Goal: Information Seeking & Learning: Find specific fact

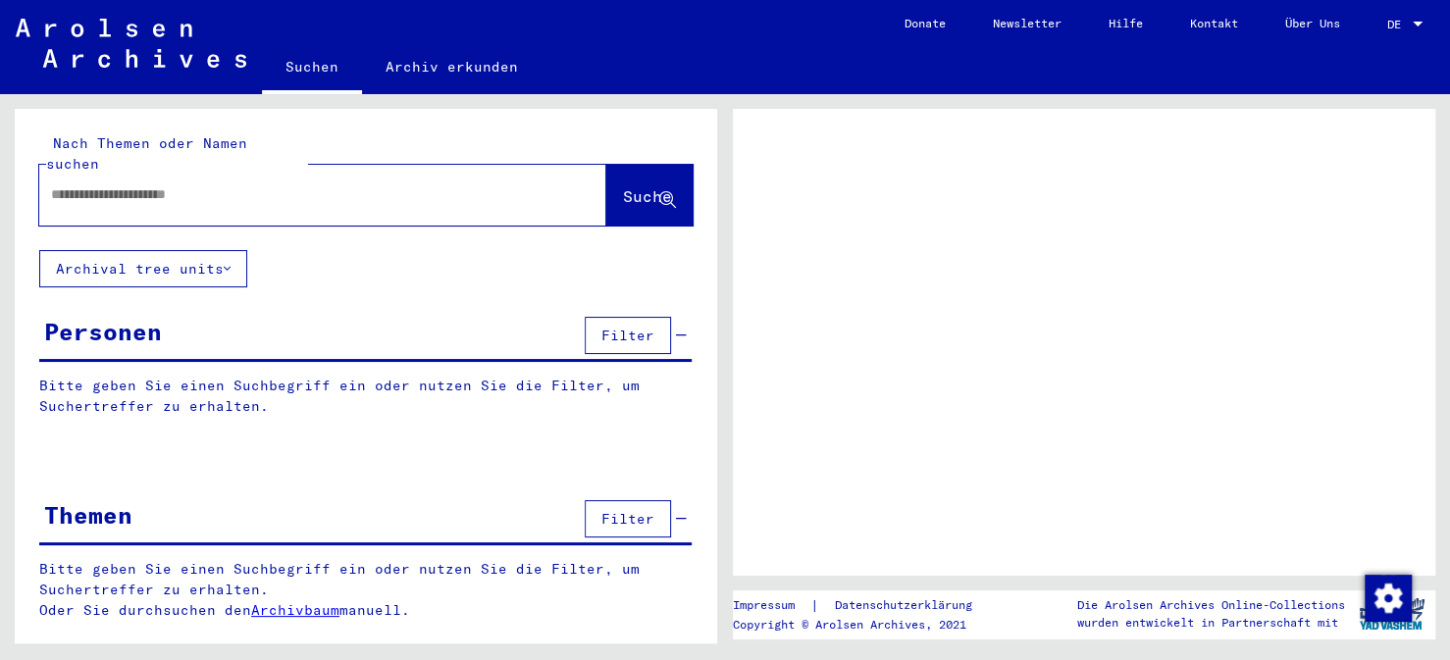
click at [57, 184] on input "text" at bounding box center [305, 194] width 508 height 21
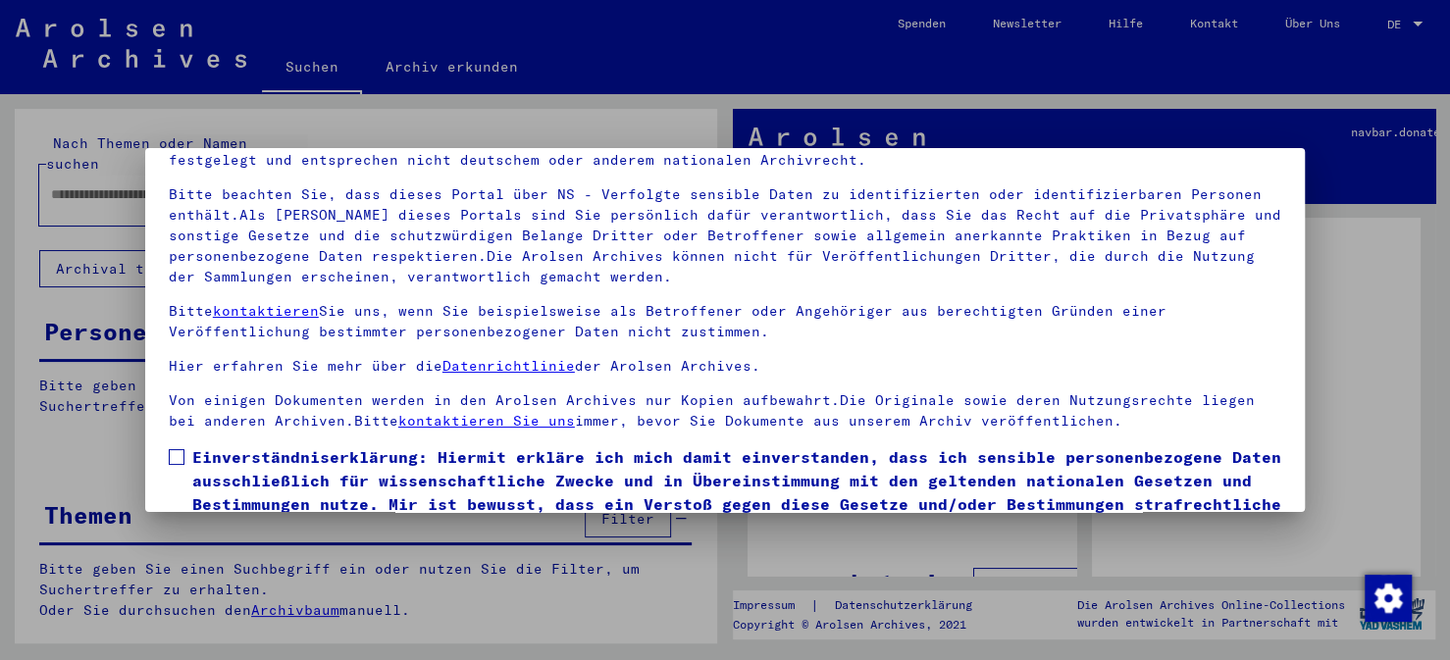
scroll to position [164, 0]
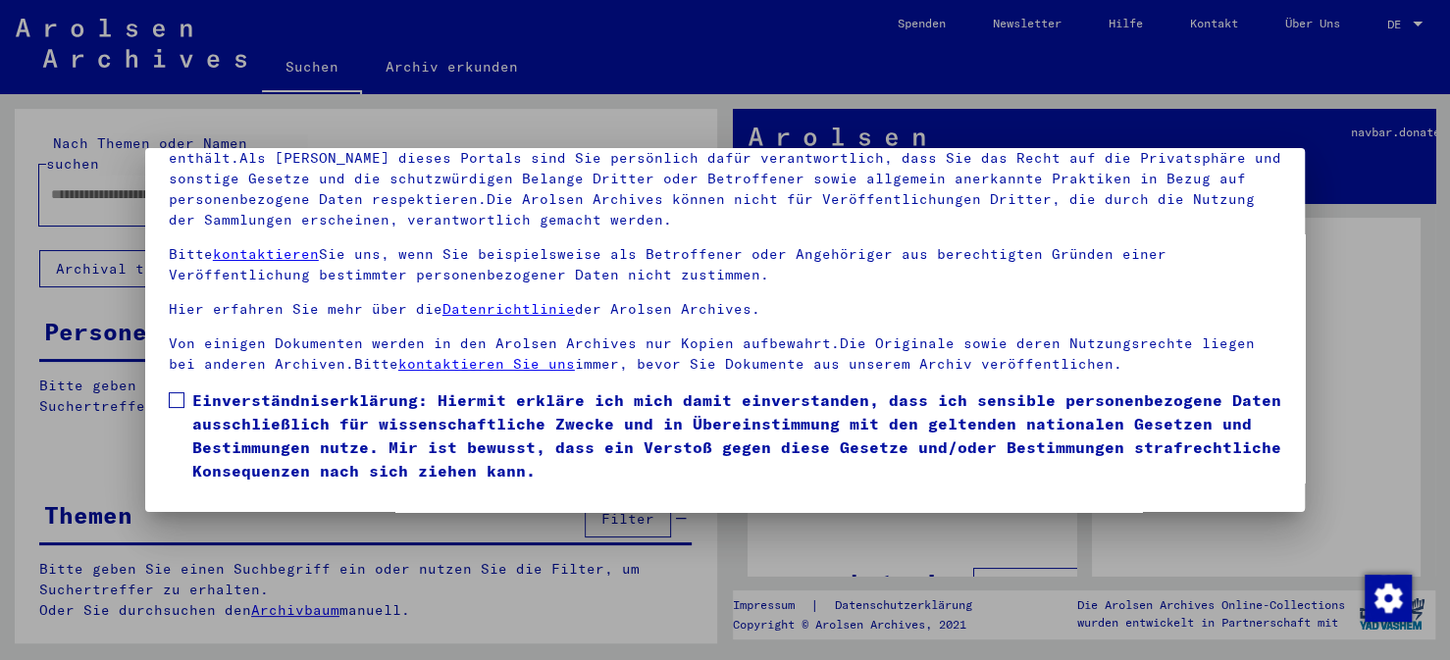
click at [1372, 306] on div at bounding box center [725, 330] width 1450 height 660
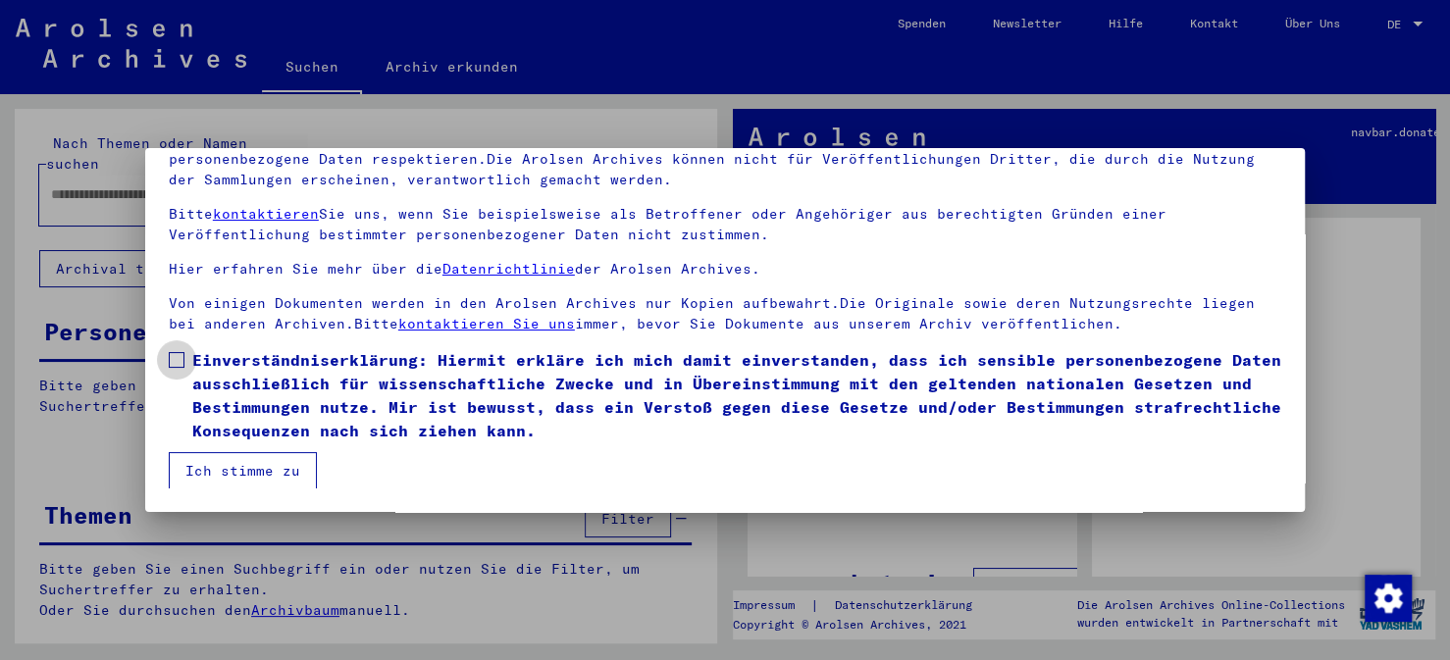
click at [177, 358] on span at bounding box center [177, 360] width 16 height 16
click at [241, 462] on button "Ich stimme zu" at bounding box center [243, 470] width 148 height 37
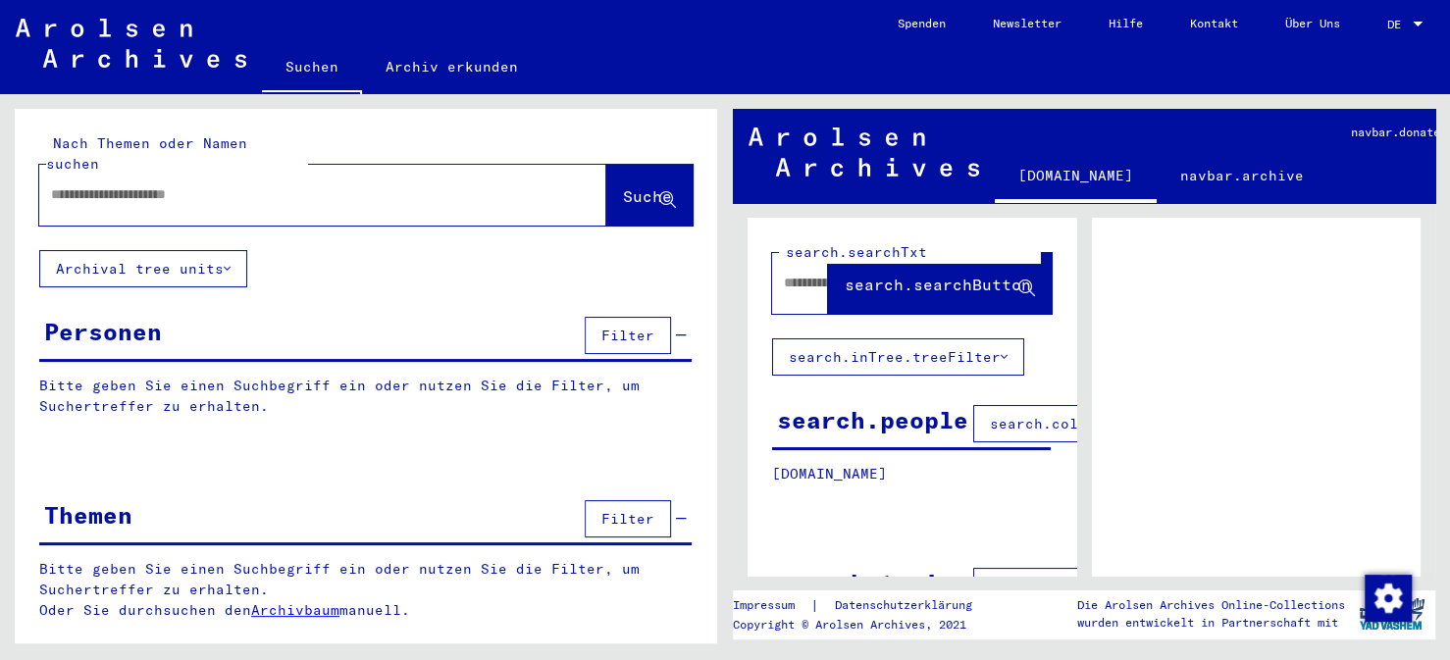
click at [56, 184] on input "text" at bounding box center [305, 194] width 508 height 21
type input "******"
click at [623, 186] on span "Suche" at bounding box center [647, 196] width 49 height 20
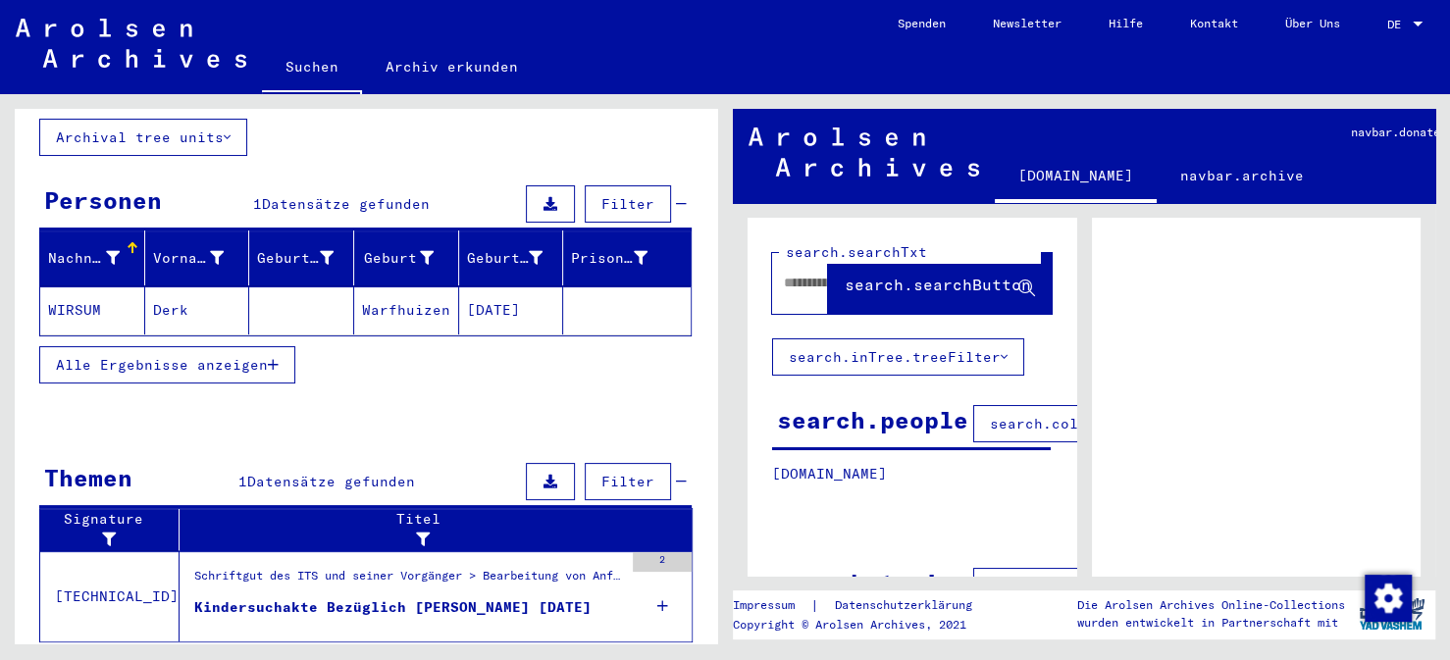
scroll to position [161, 0]
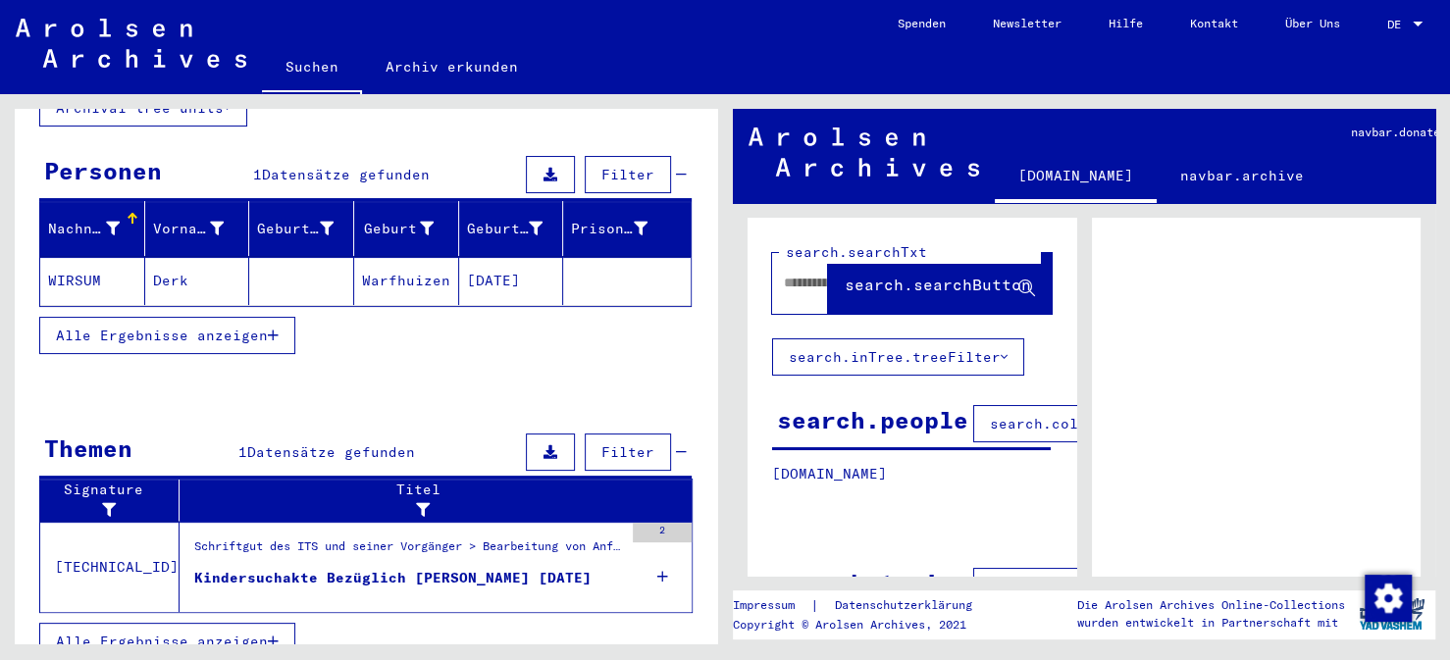
click at [219, 327] on span "Alle Ergebnisse anzeigen" at bounding box center [162, 336] width 212 height 18
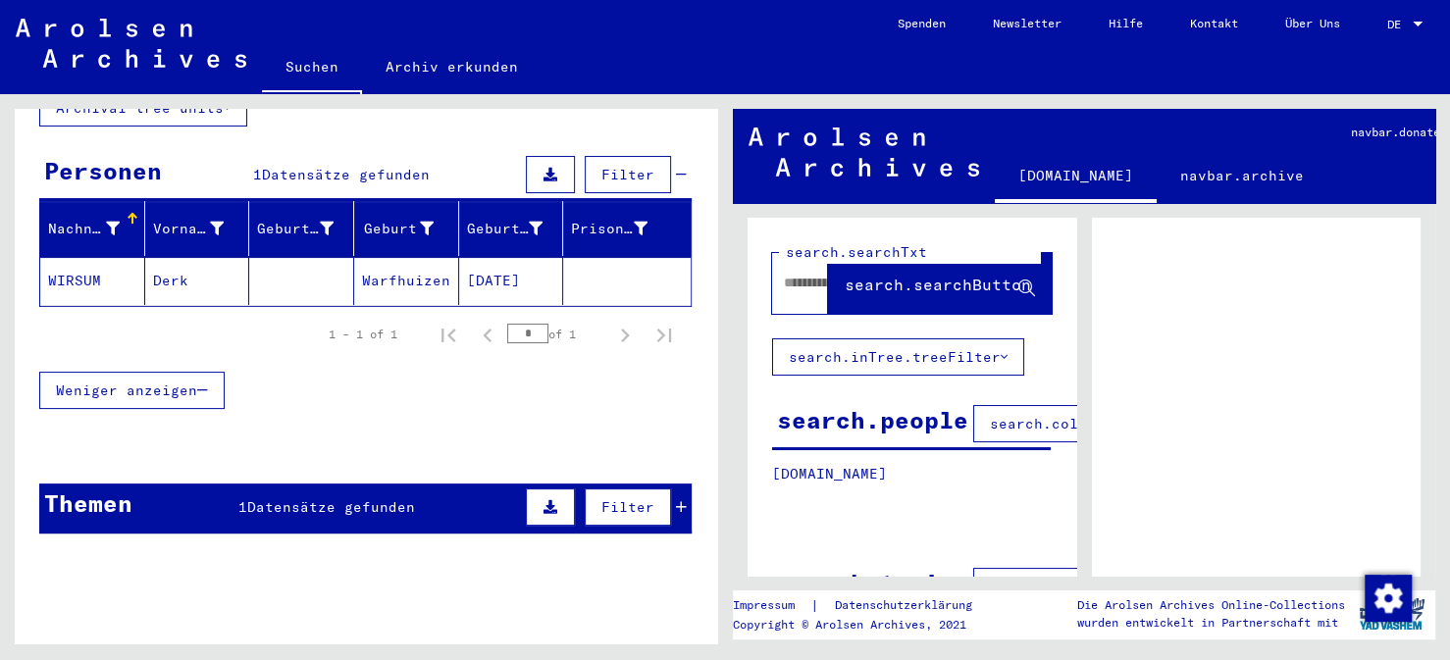
click at [114, 382] on span "Weniger anzeigen" at bounding box center [126, 391] width 141 height 18
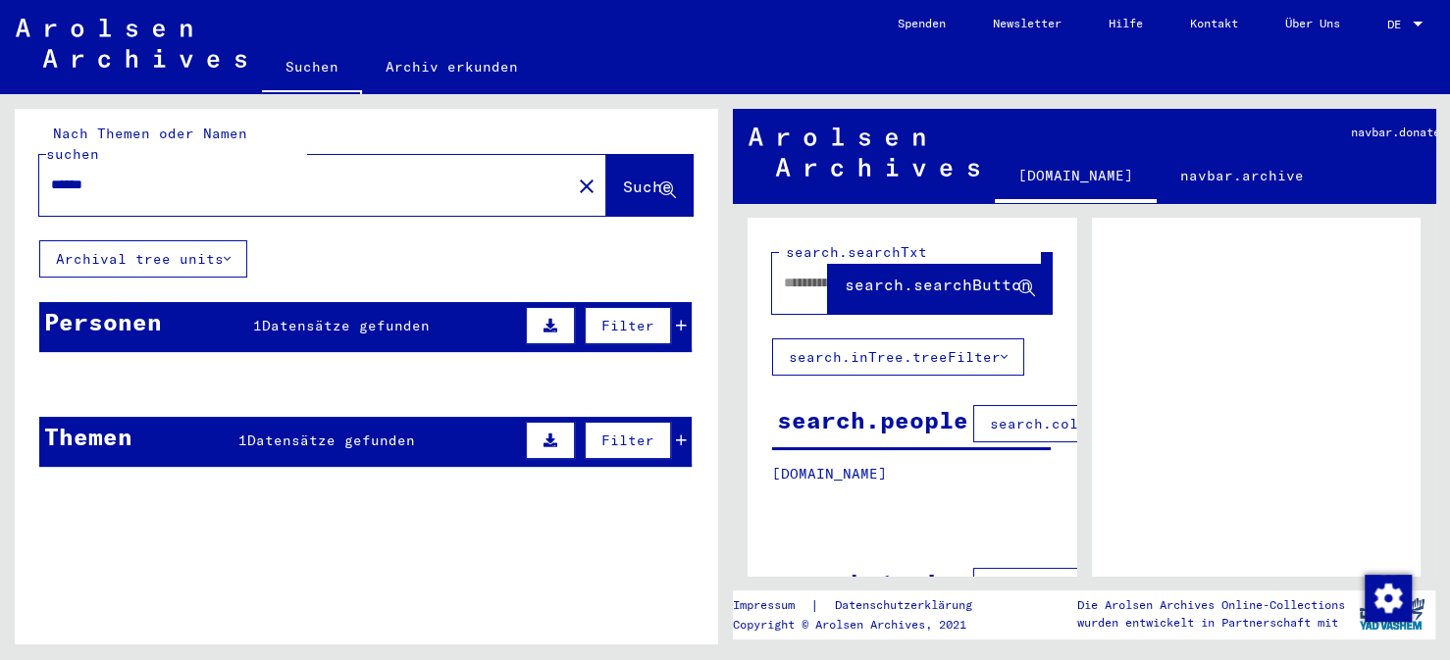
scroll to position [0, 0]
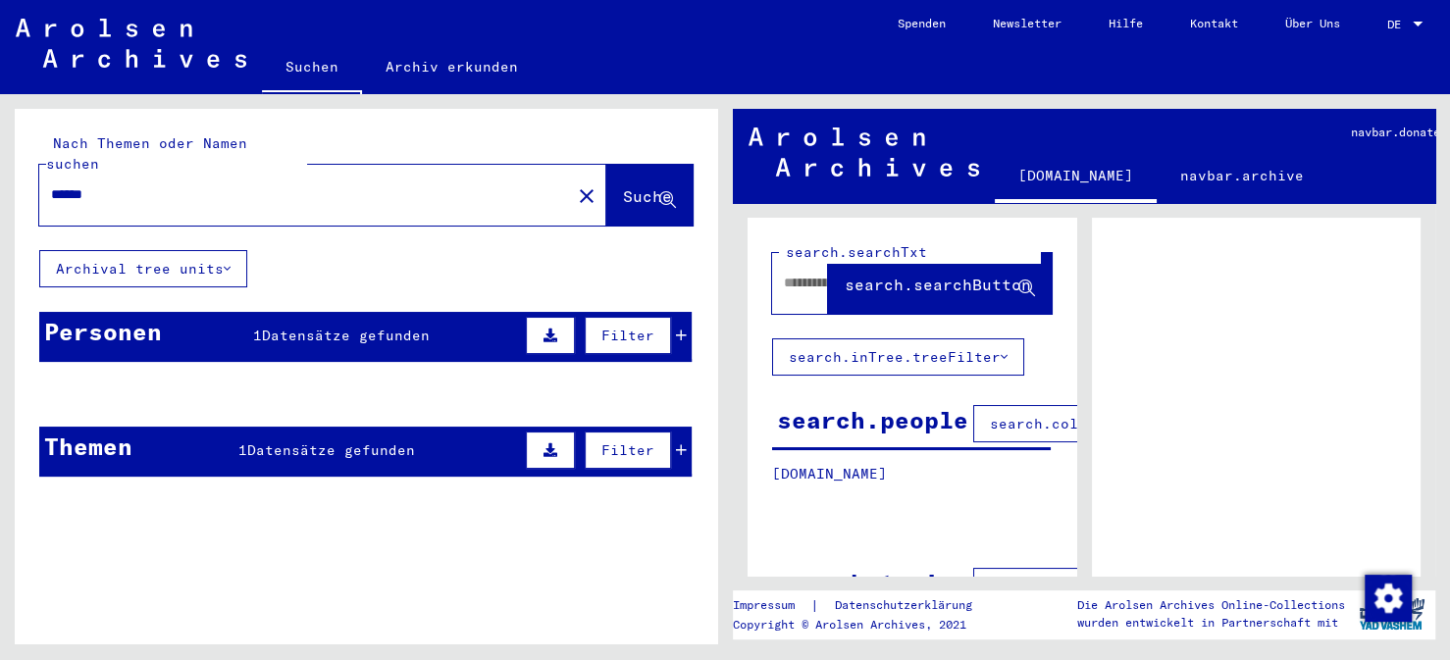
click at [623, 186] on span "Suche" at bounding box center [647, 196] width 49 height 20
click at [673, 192] on icon at bounding box center [667, 200] width 17 height 17
click at [556, 329] on icon at bounding box center [550, 336] width 14 height 14
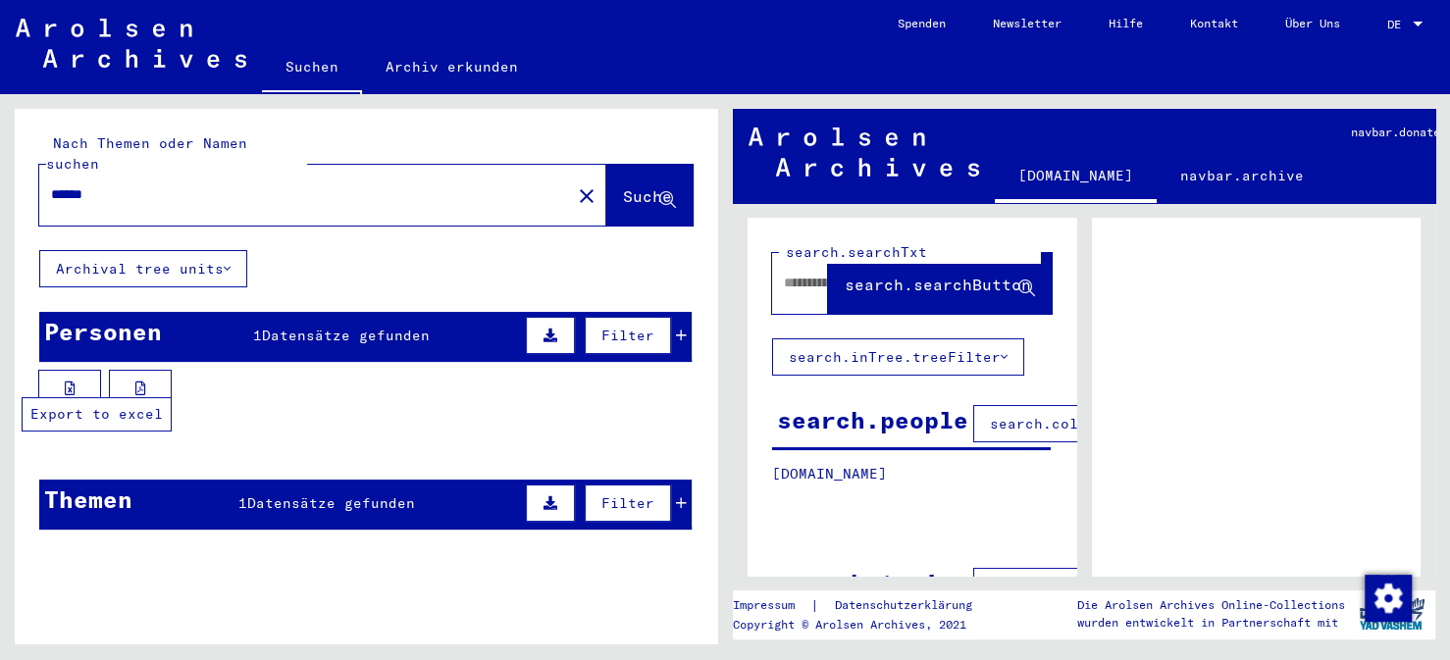
click at [78, 370] on button at bounding box center [69, 388] width 63 height 37
click at [138, 382] on icon at bounding box center [140, 389] width 11 height 14
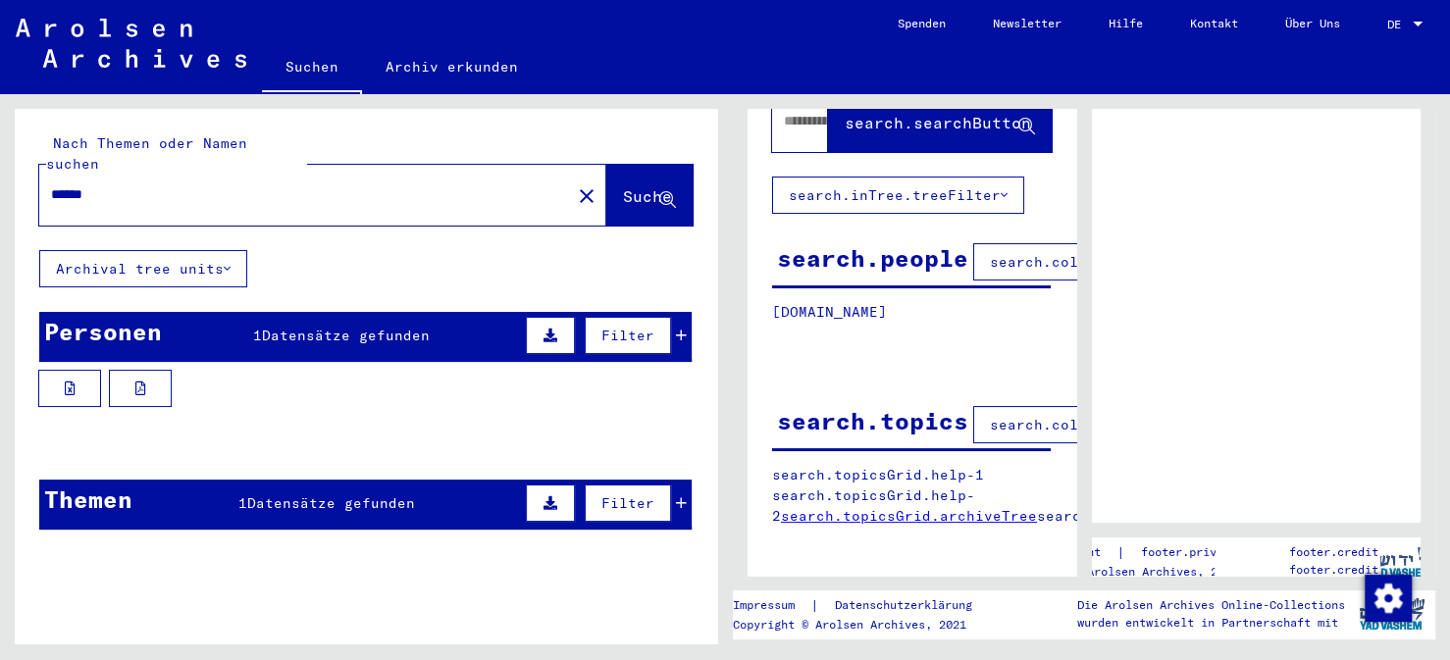
scroll to position [191, 0]
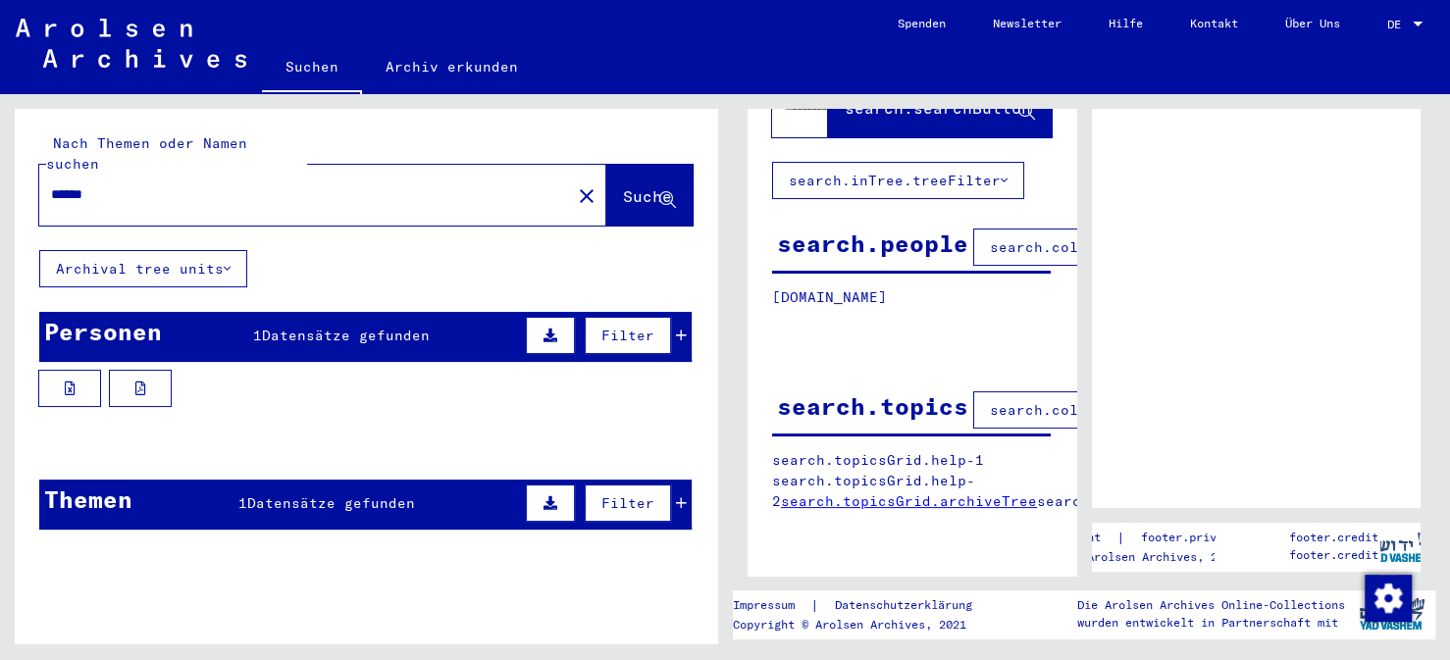
click at [946, 492] on link "search.topicsGrid.archiveTree" at bounding box center [909, 501] width 256 height 18
